Goal: Task Accomplishment & Management: Complete application form

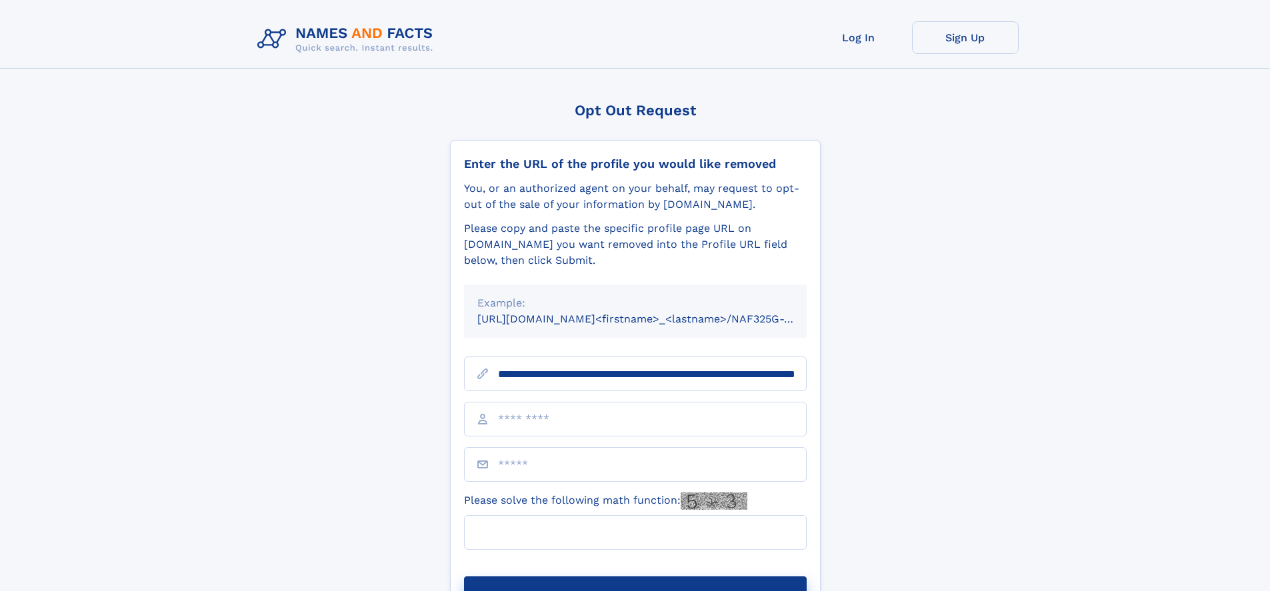
scroll to position [0, 133]
type input "**********"
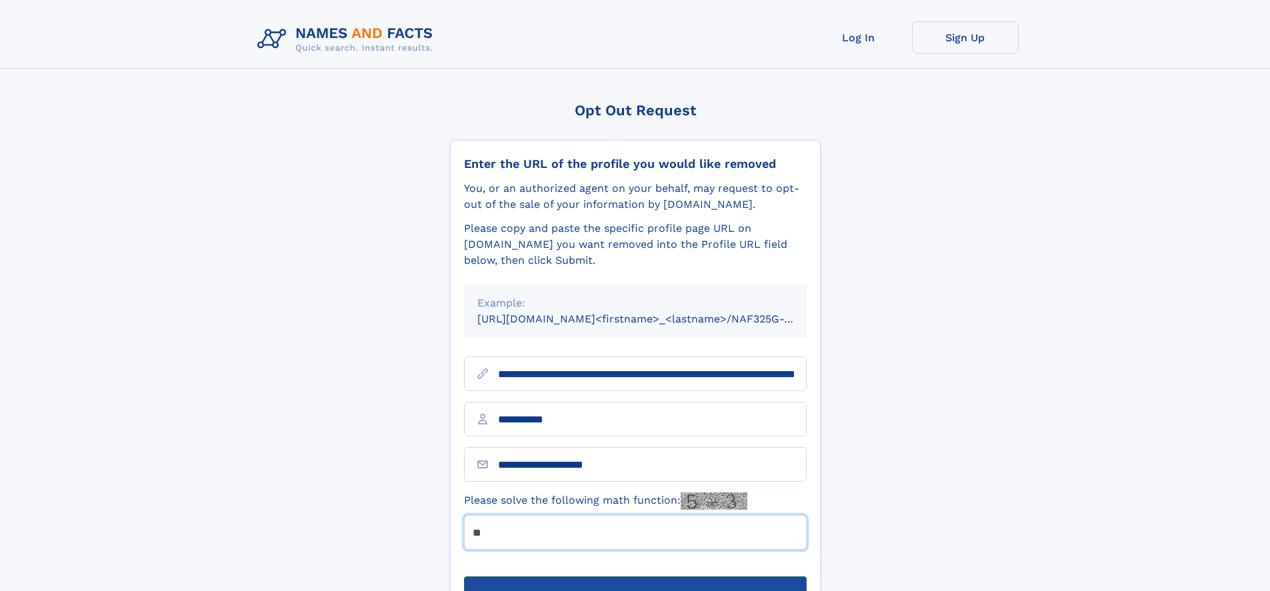
type input "**"
click at [635, 577] on button "Submit Opt Out Request" at bounding box center [635, 598] width 343 height 43
